Goal: Find specific page/section: Find specific page/section

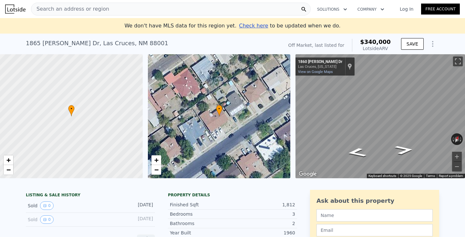
click at [136, 6] on div "Search an address or region" at bounding box center [171, 9] width 280 height 13
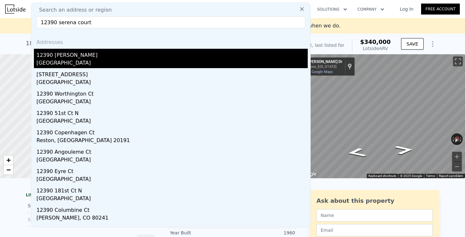
type input "12390 serena court"
click at [141, 64] on div "[GEOGRAPHIC_DATA]" at bounding box center [171, 63] width 271 height 9
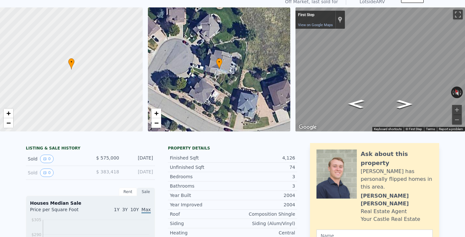
scroll to position [18, 0]
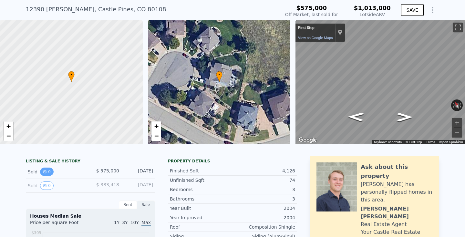
click at [50, 170] on button "0" at bounding box center [47, 172] width 14 height 8
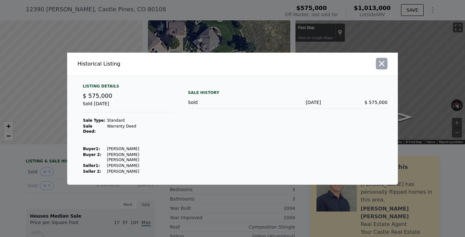
click at [384, 68] on icon "button" at bounding box center [381, 63] width 9 height 9
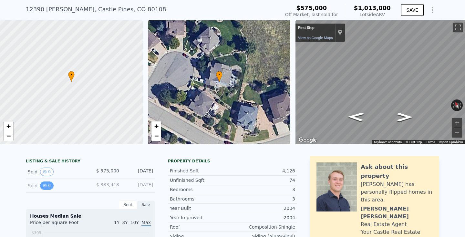
click at [46, 187] on icon "View historical data" at bounding box center [45, 186] width 4 height 4
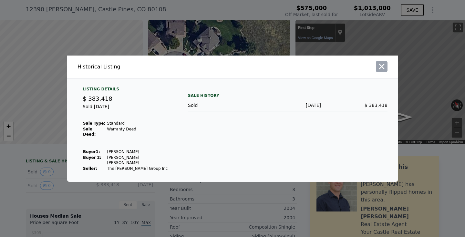
click at [380, 71] on icon "button" at bounding box center [381, 66] width 9 height 9
